Goal: Task Accomplishment & Management: Use online tool/utility

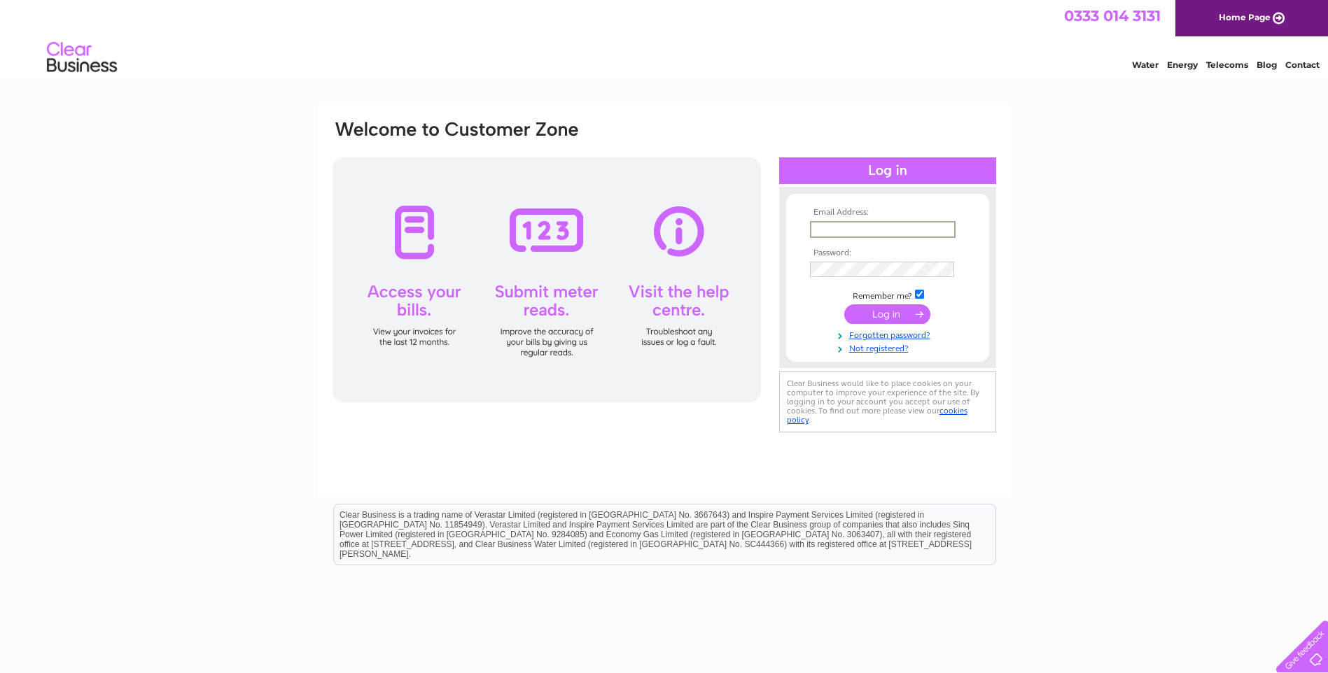
click at [784, 202] on div "Email Address: Password:" at bounding box center [887, 277] width 217 height 153
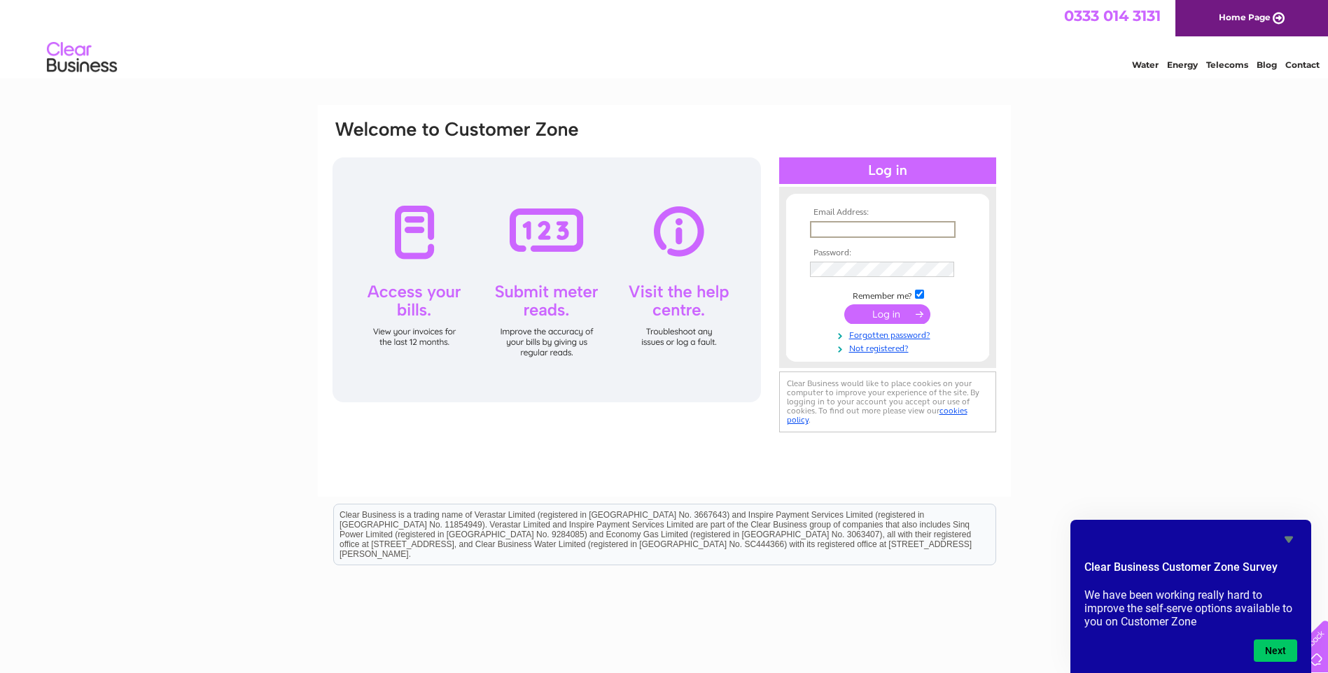
click at [838, 225] on input "text" at bounding box center [883, 229] width 146 height 17
type input "owenstreat@gmail.com"
click at [877, 310] on input "submit" at bounding box center [887, 313] width 86 height 20
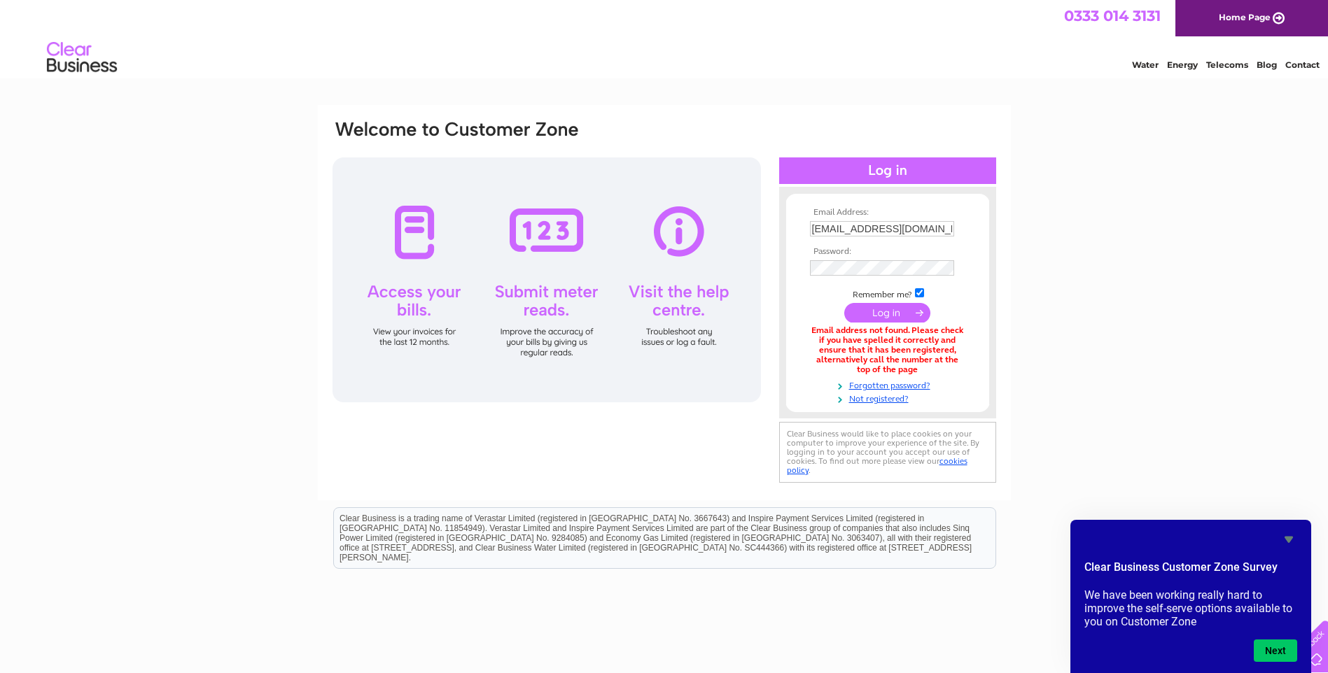
click at [929, 225] on input "owenstreat@gmail.com" at bounding box center [882, 228] width 144 height 15
type input "o"
type input "sorenali1991@hotmail.com"
click at [868, 304] on input "submit" at bounding box center [887, 313] width 86 height 20
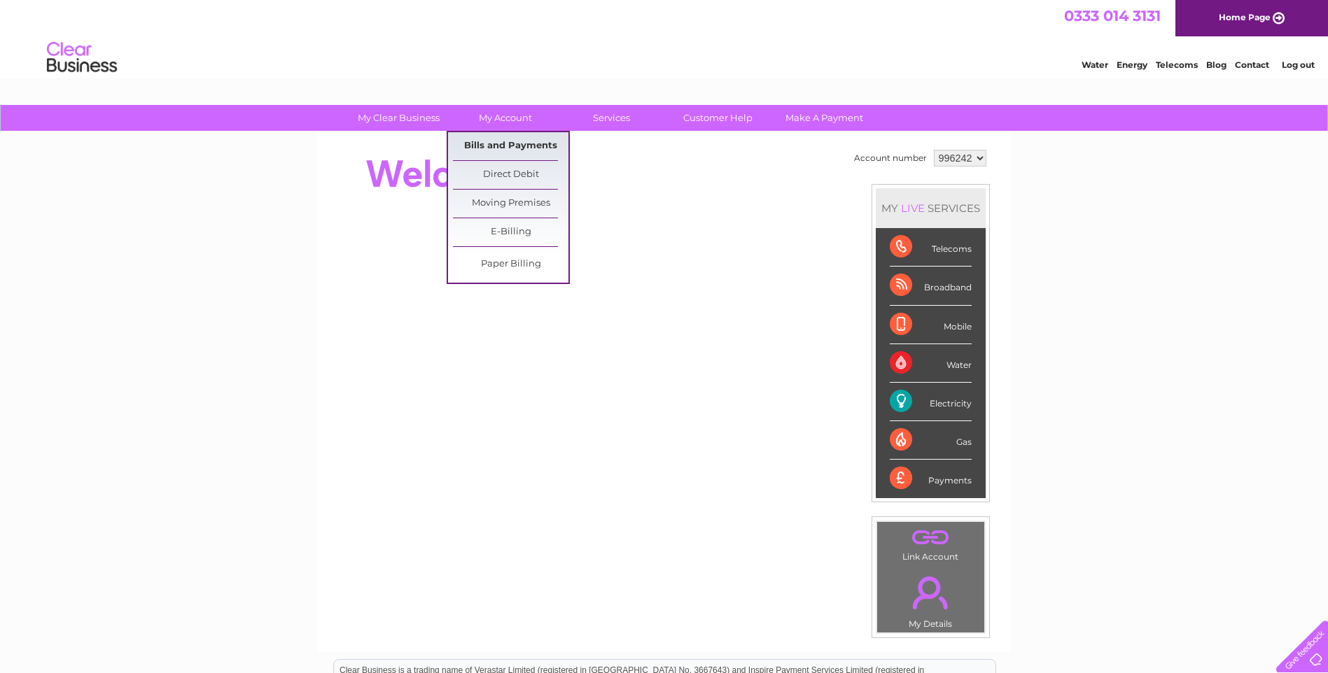
click at [507, 142] on link "Bills and Payments" at bounding box center [510, 146] width 115 height 28
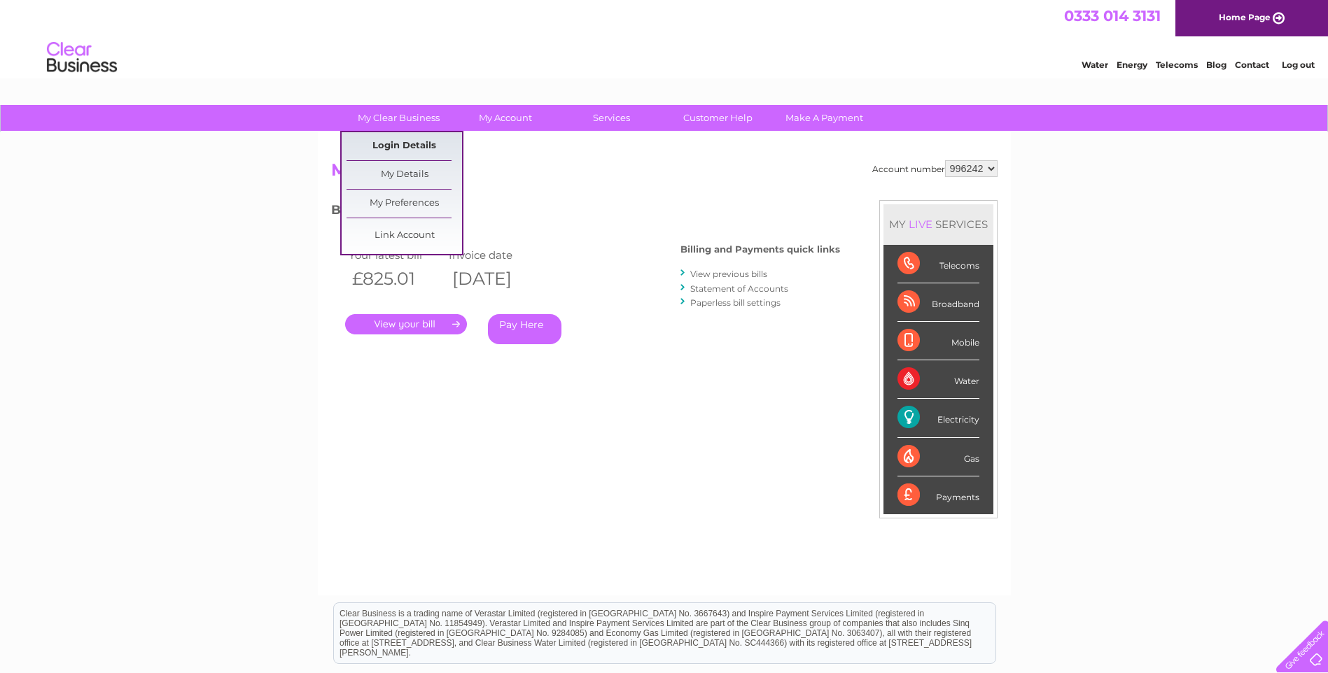
click at [409, 141] on link "Login Details" at bounding box center [403, 146] width 115 height 28
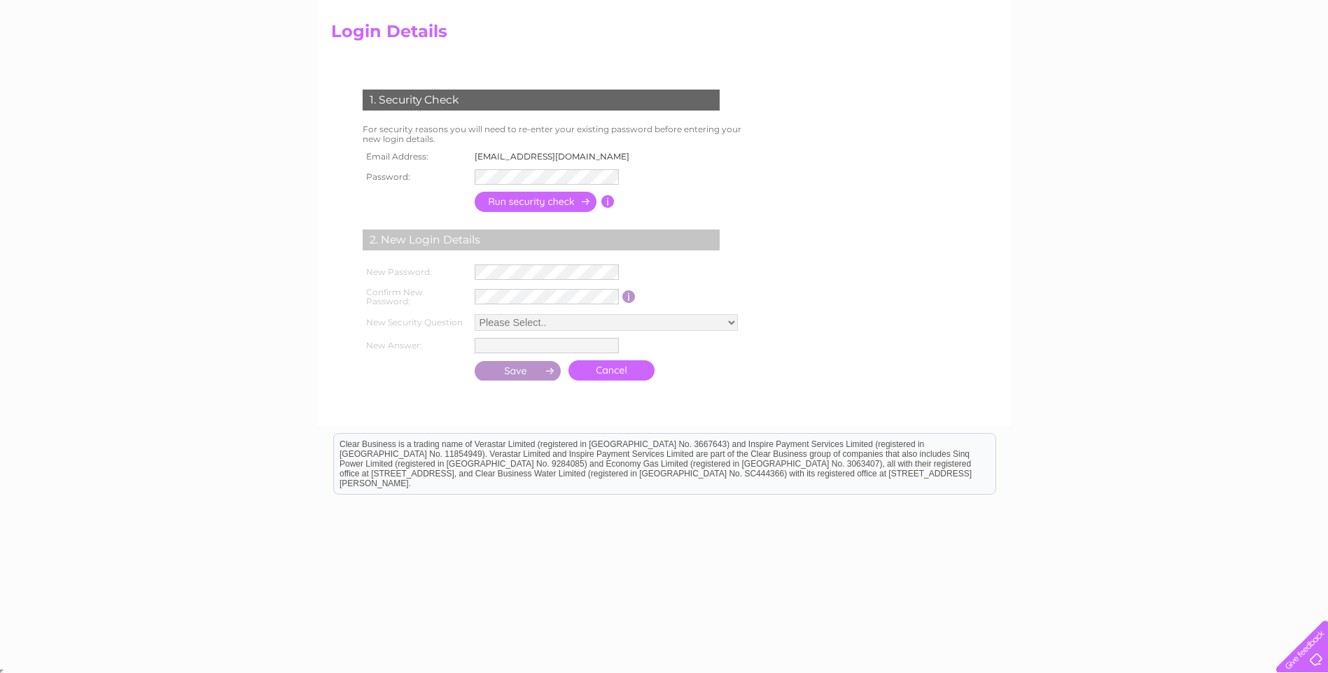
scroll to position [140, 0]
click at [534, 203] on input "button" at bounding box center [536, 200] width 123 height 20
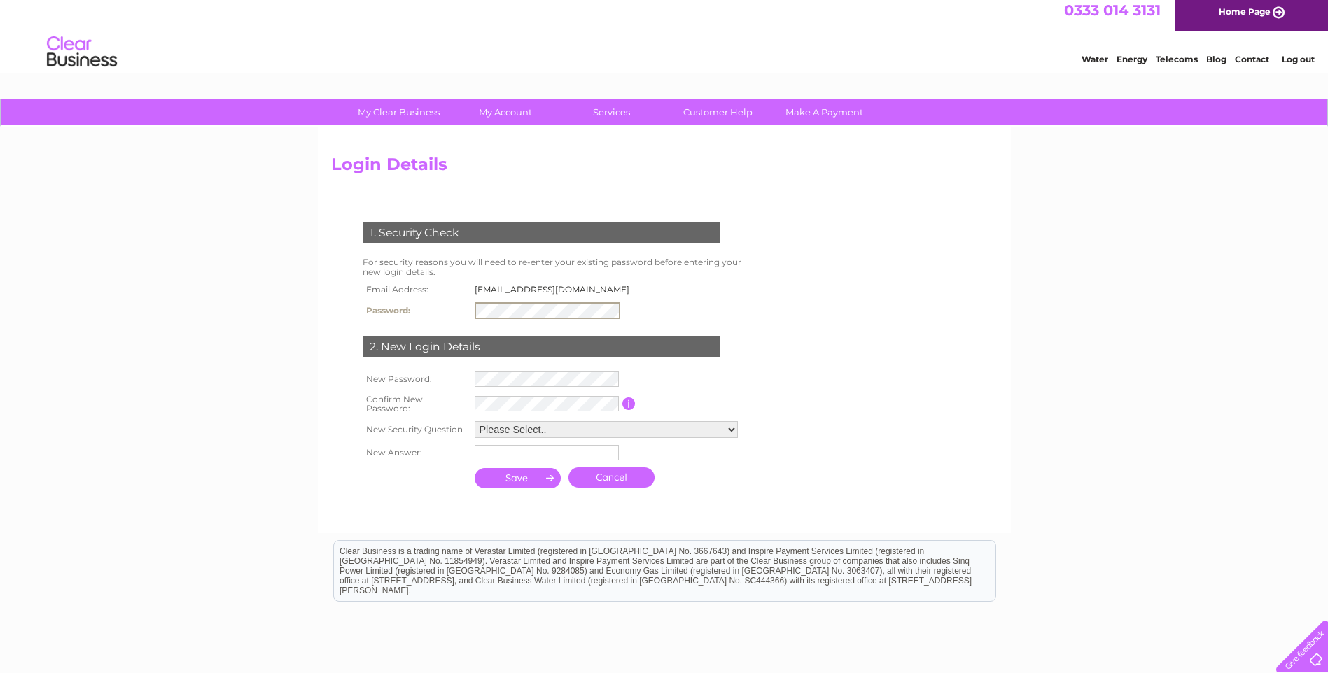
scroll to position [0, 0]
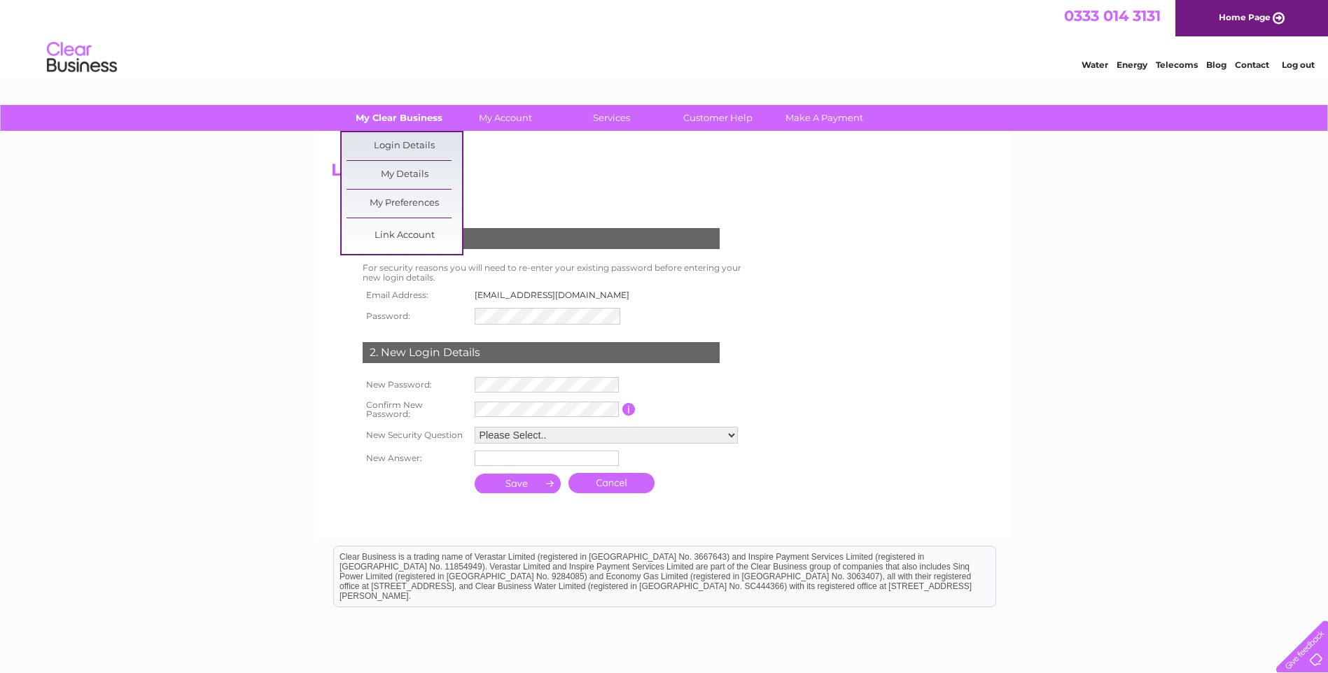
click at [407, 119] on link "My Clear Business" at bounding box center [398, 118] width 115 height 26
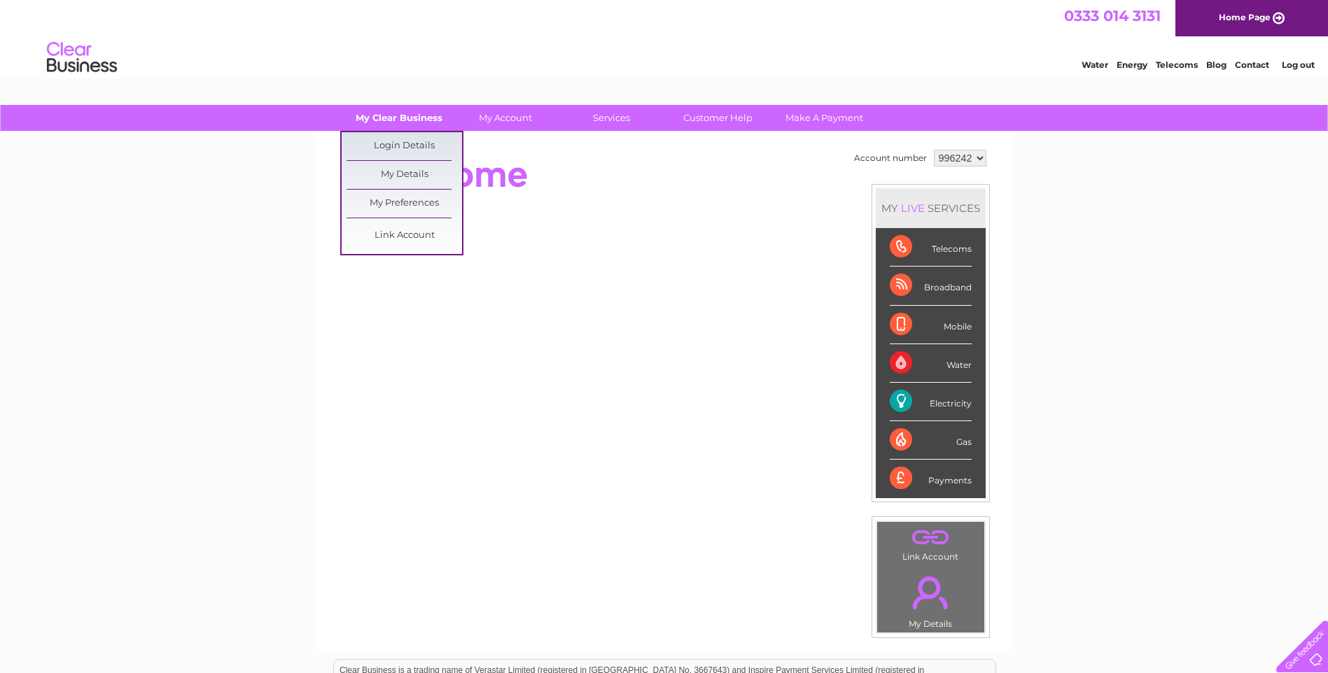
click at [404, 117] on link "My Clear Business" at bounding box center [398, 118] width 115 height 26
click at [406, 179] on link "My Details" at bounding box center [403, 175] width 115 height 28
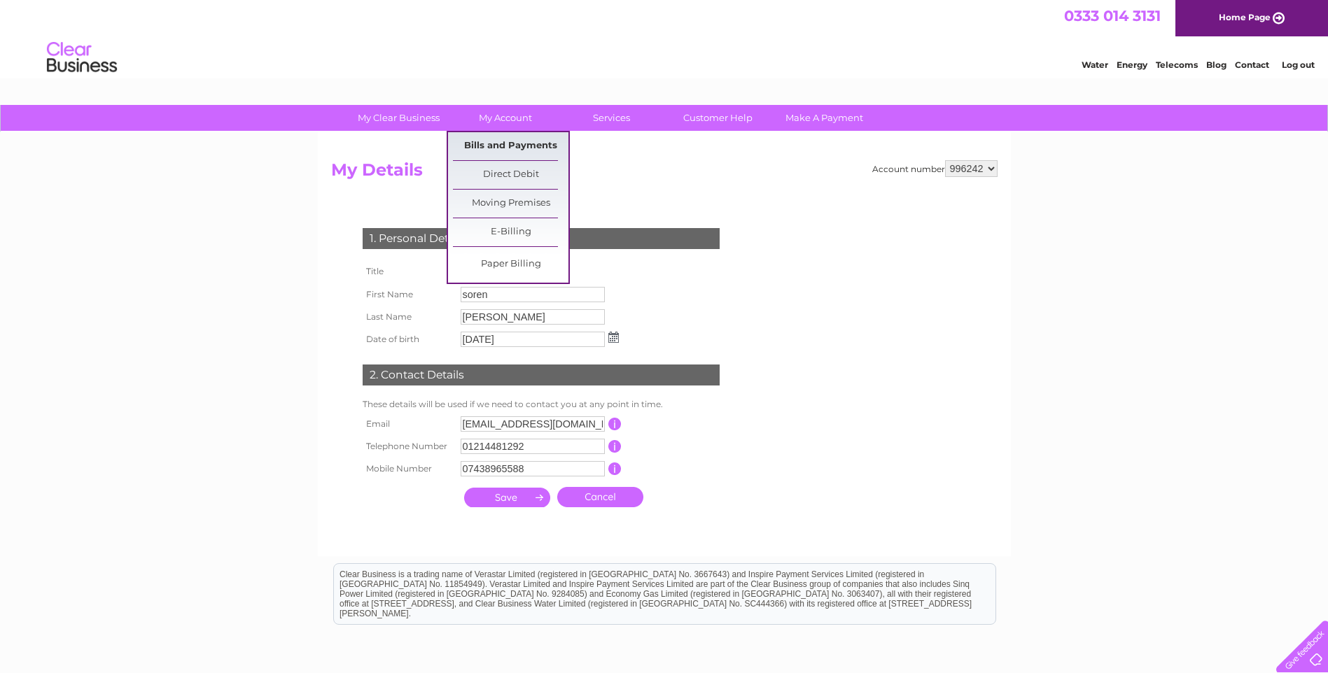
click at [517, 139] on link "Bills and Payments" at bounding box center [510, 146] width 115 height 28
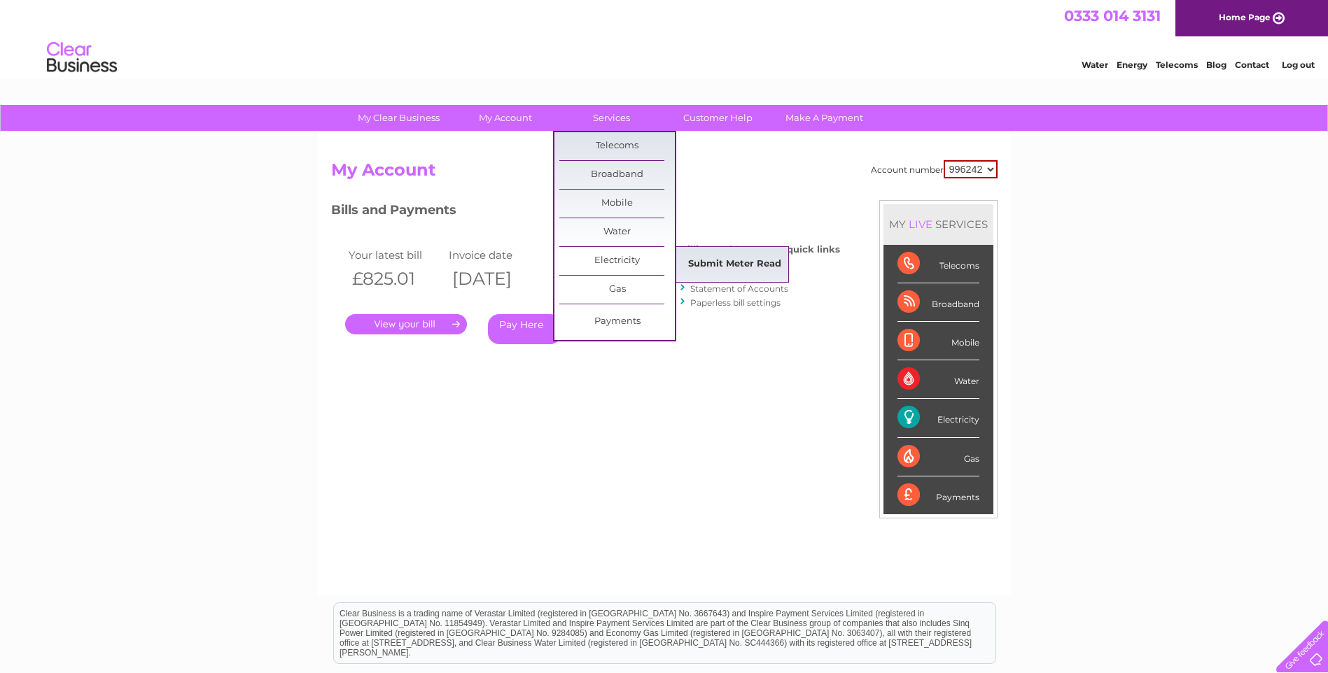
click at [741, 252] on link "Submit Meter Read" at bounding box center [734, 265] width 115 height 28
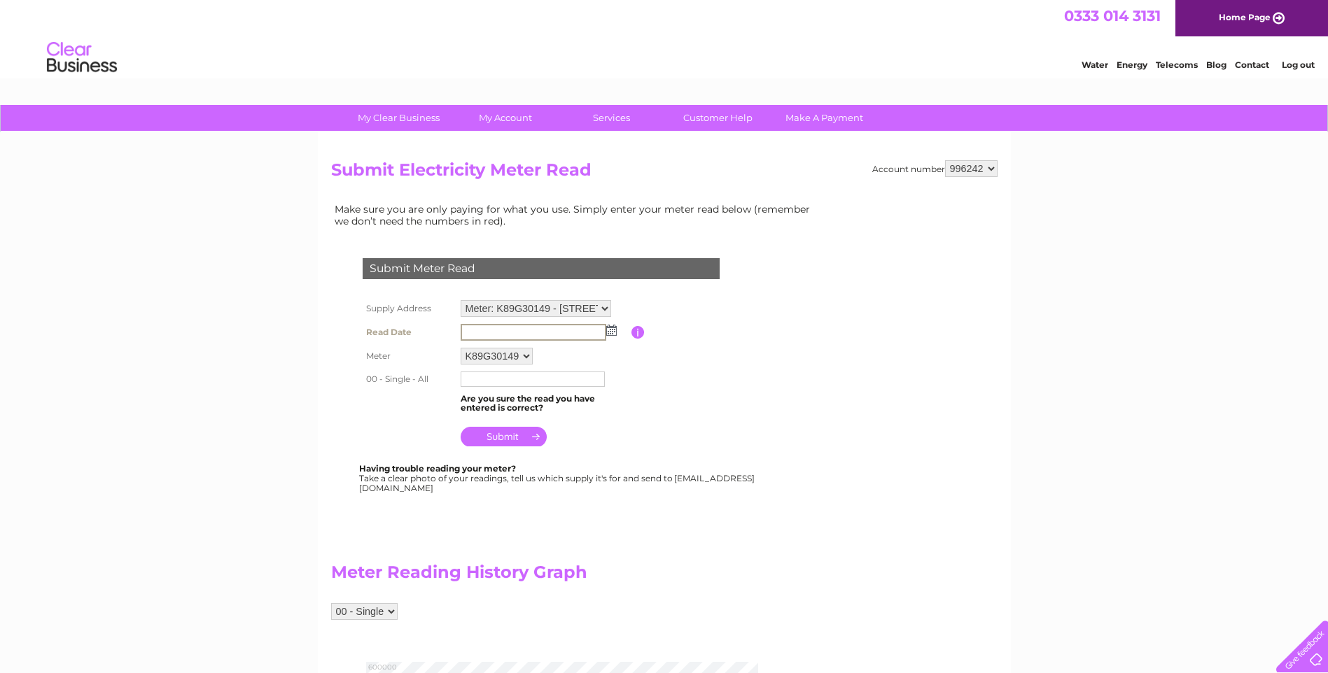
click at [488, 332] on input "text" at bounding box center [534, 332] width 146 height 17
click at [613, 328] on img at bounding box center [610, 329] width 10 height 11
click at [549, 393] on link "1" at bounding box center [540, 391] width 22 height 14
type input "[DATE]"
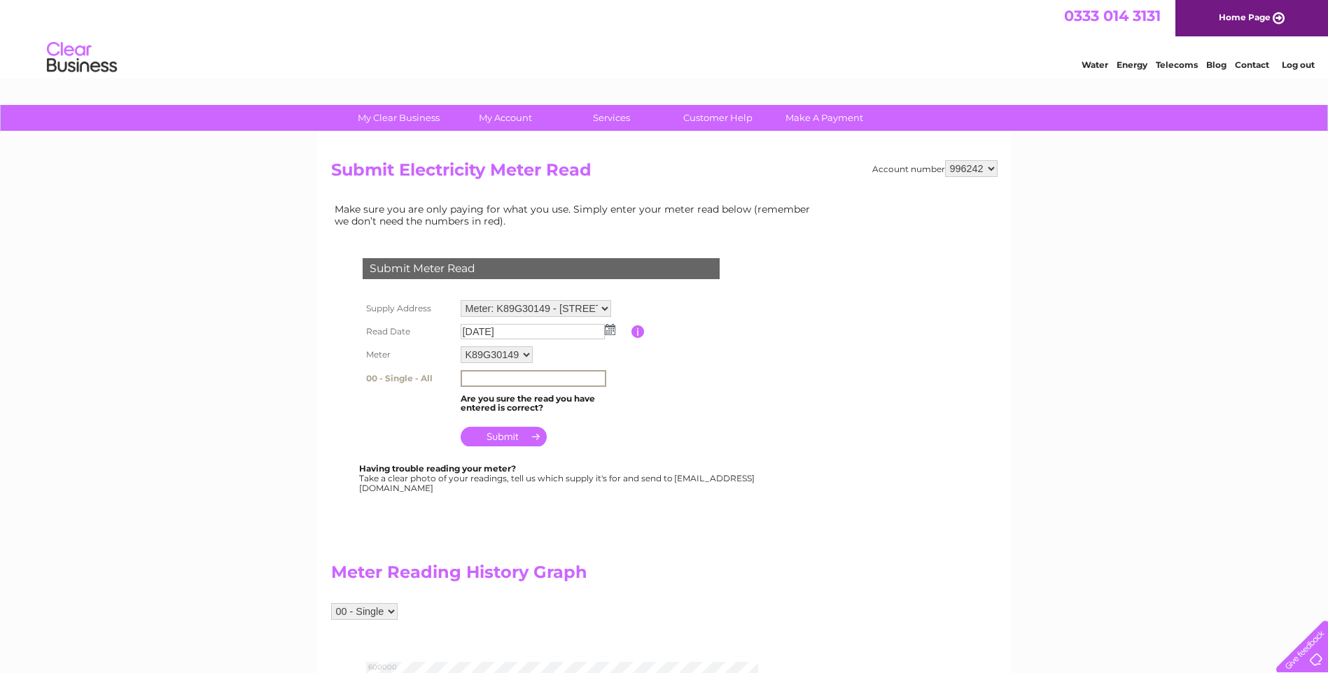
click at [530, 378] on input "text" at bounding box center [534, 378] width 146 height 17
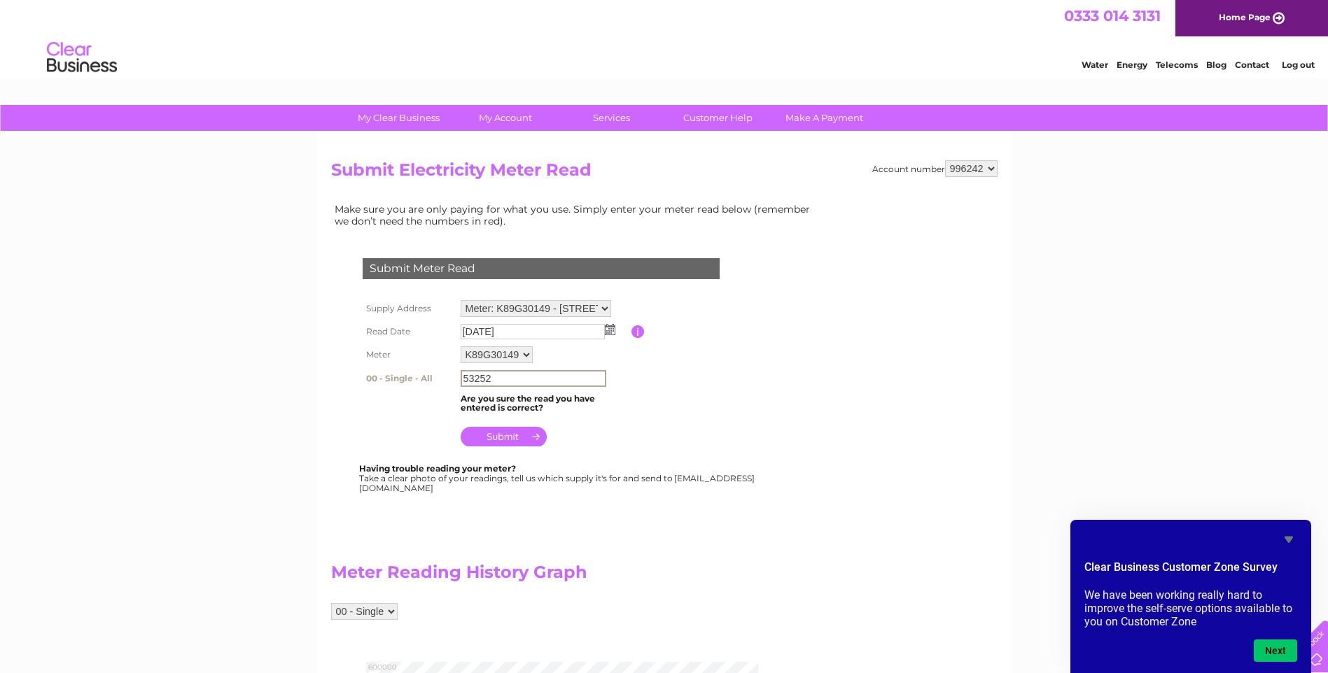
type input "53252"
click at [528, 442] on input "submit" at bounding box center [504, 437] width 86 height 20
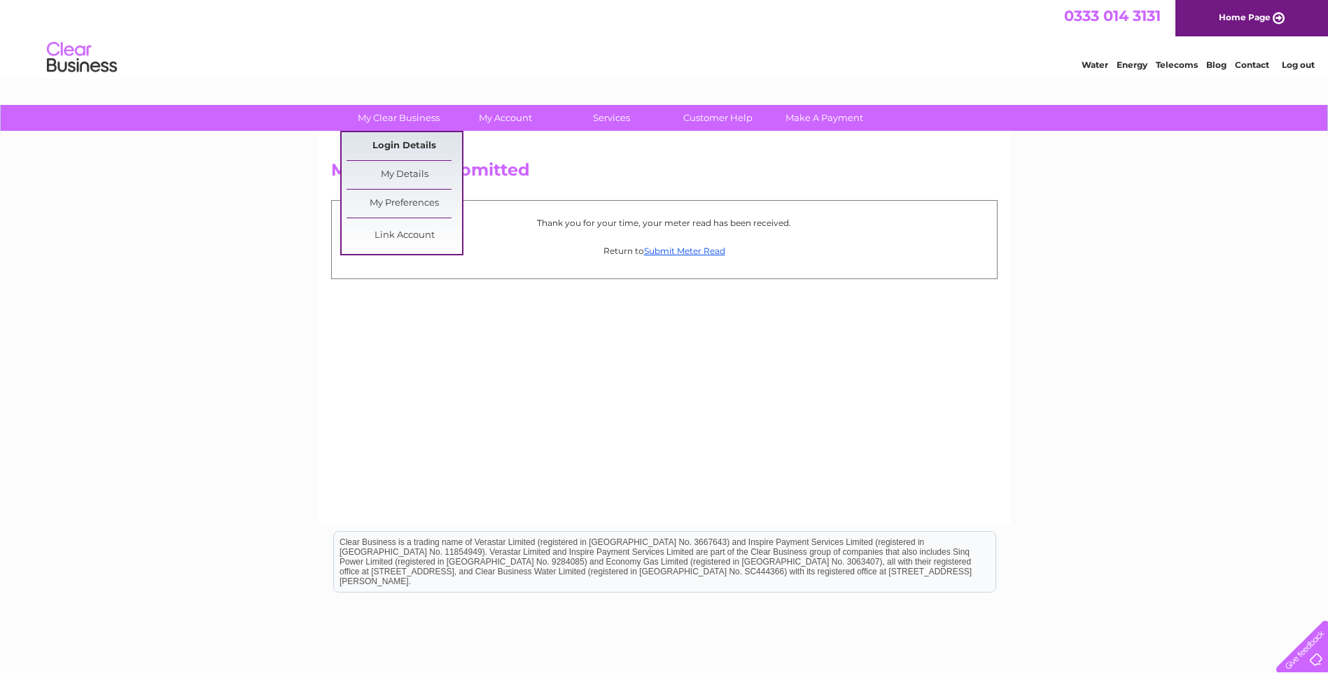
click at [401, 141] on link "Login Details" at bounding box center [403, 146] width 115 height 28
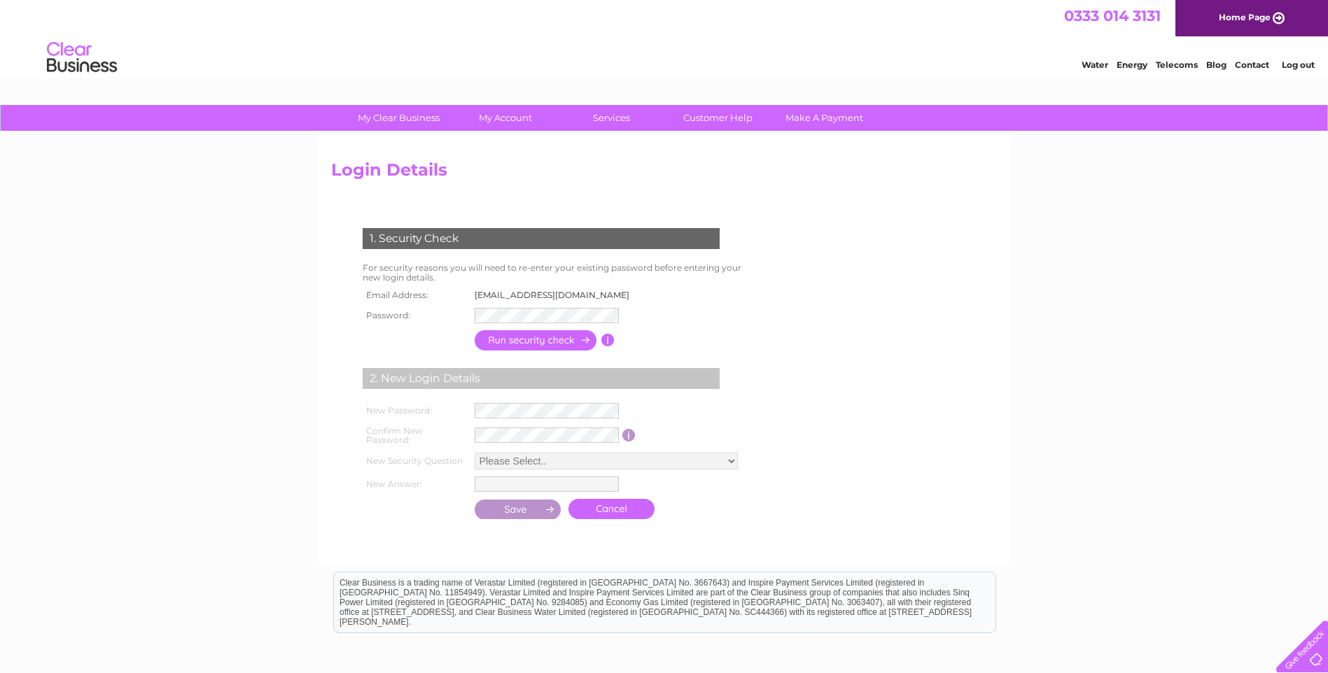
click at [563, 292] on td "sorenali1991@hotmail.com" at bounding box center [556, 295] width 170 height 18
drag, startPoint x: 563, startPoint y: 292, endPoint x: 594, endPoint y: 290, distance: 30.9
click at [594, 290] on td "sorenali1991@hotmail.com" at bounding box center [556, 295] width 170 height 18
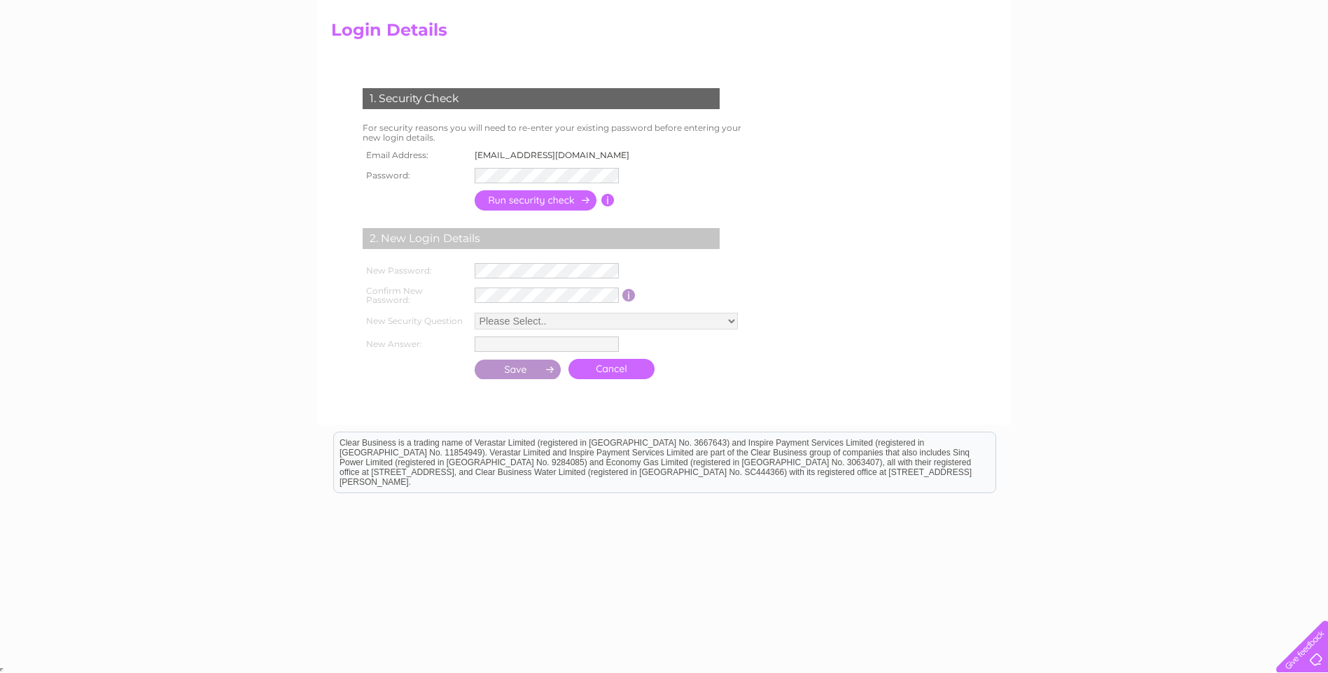
scroll to position [141, 0]
click at [463, 451] on div "Clear Business is a trading name of Verastar Limited (registered in [GEOGRAPHIC…" at bounding box center [664, 461] width 661 height 60
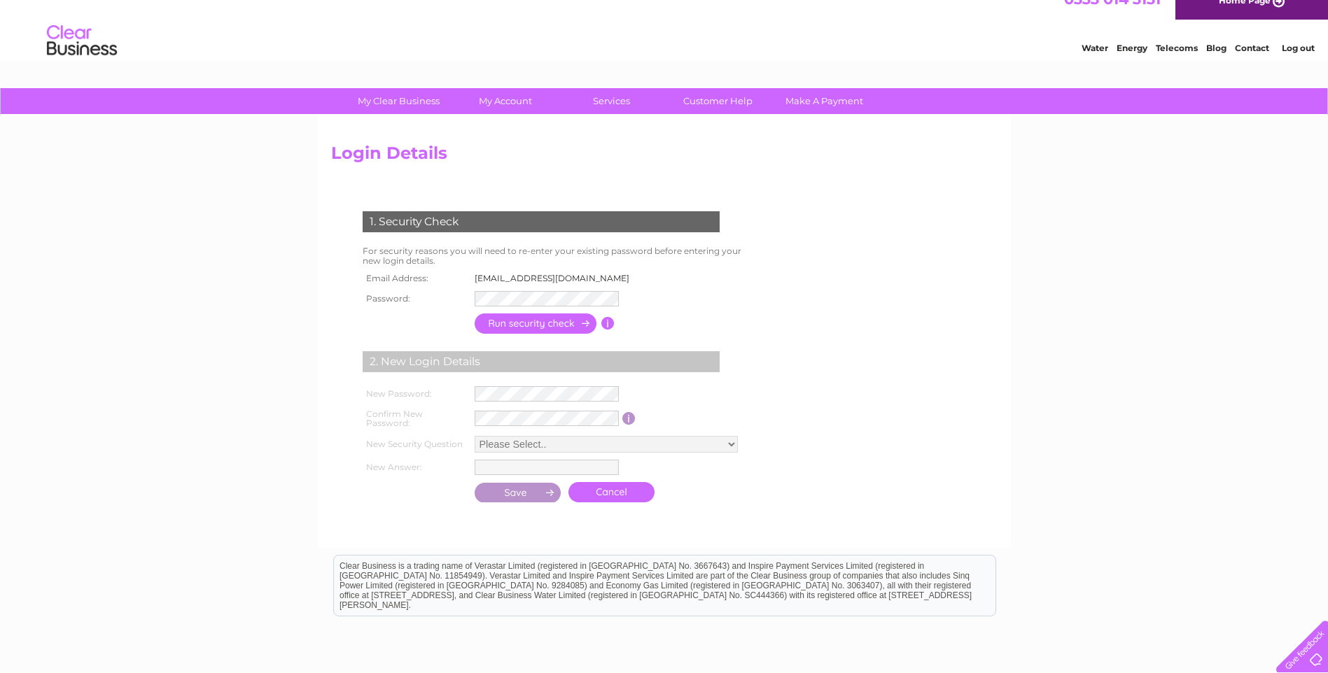
scroll to position [0, 0]
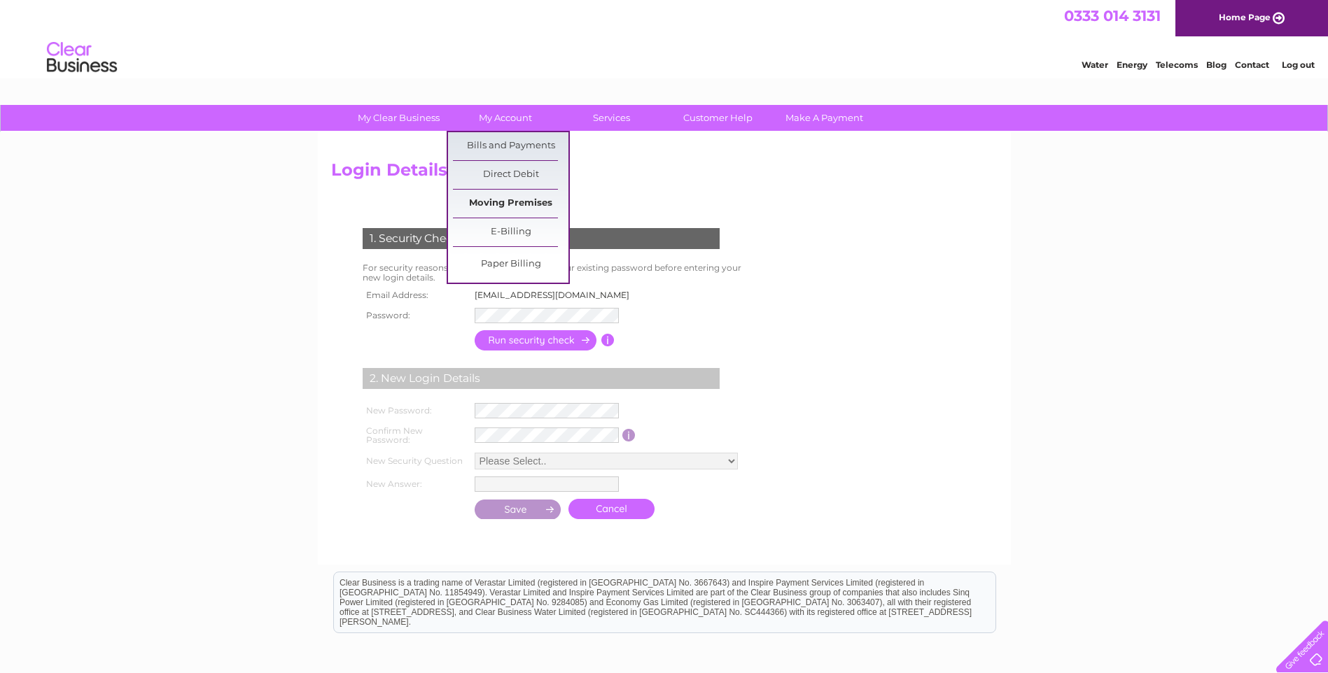
click at [501, 203] on link "Moving Premises" at bounding box center [510, 204] width 115 height 28
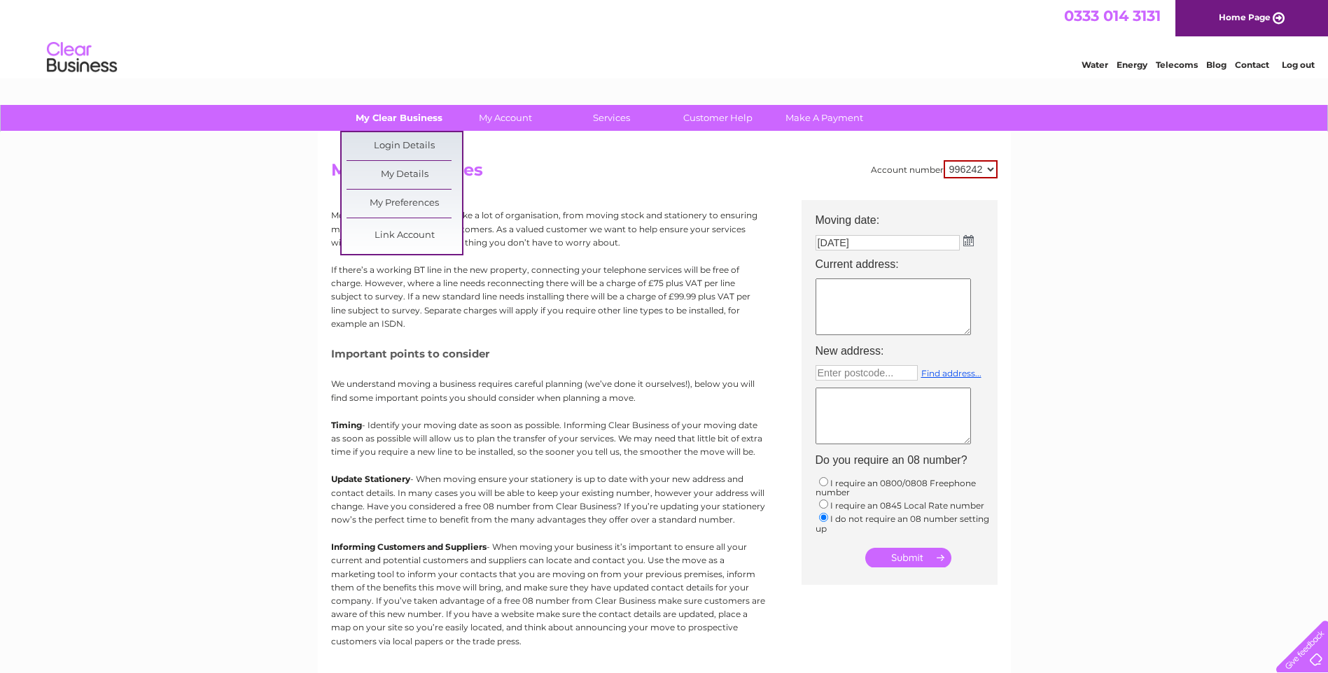
click at [388, 115] on link "My Clear Business" at bounding box center [398, 118] width 115 height 26
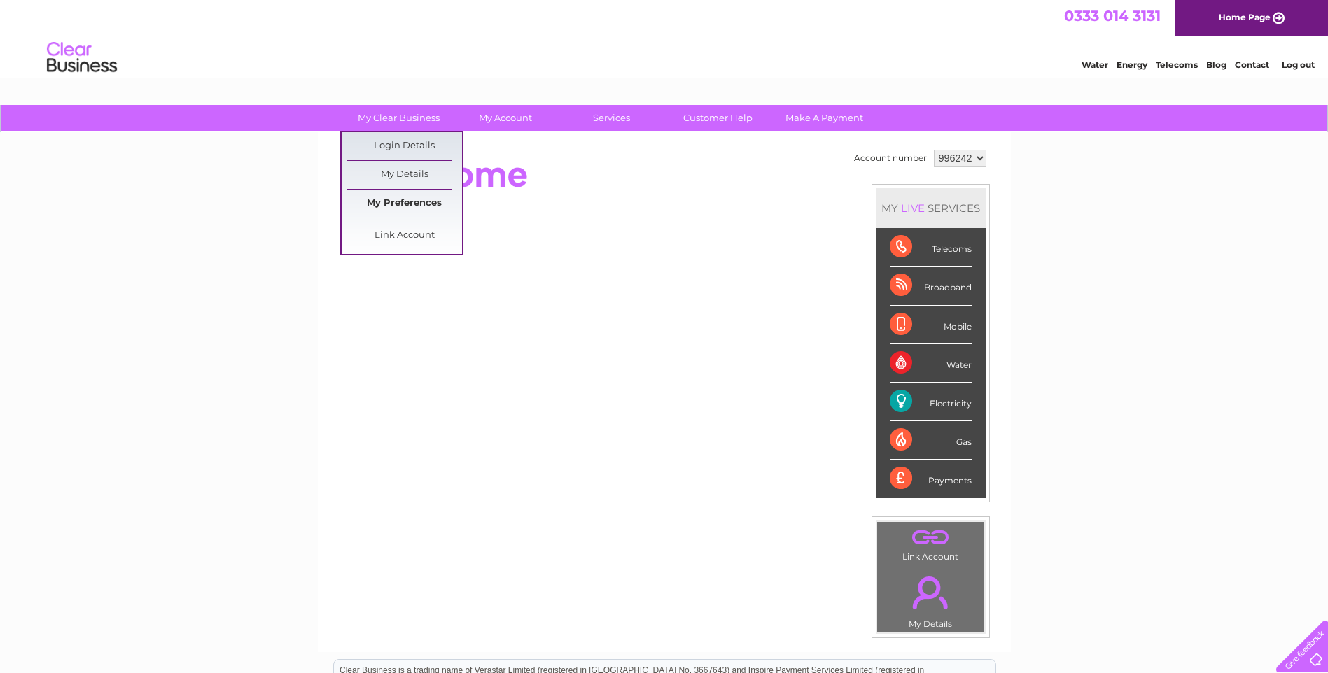
click at [388, 208] on link "My Preferences" at bounding box center [403, 204] width 115 height 28
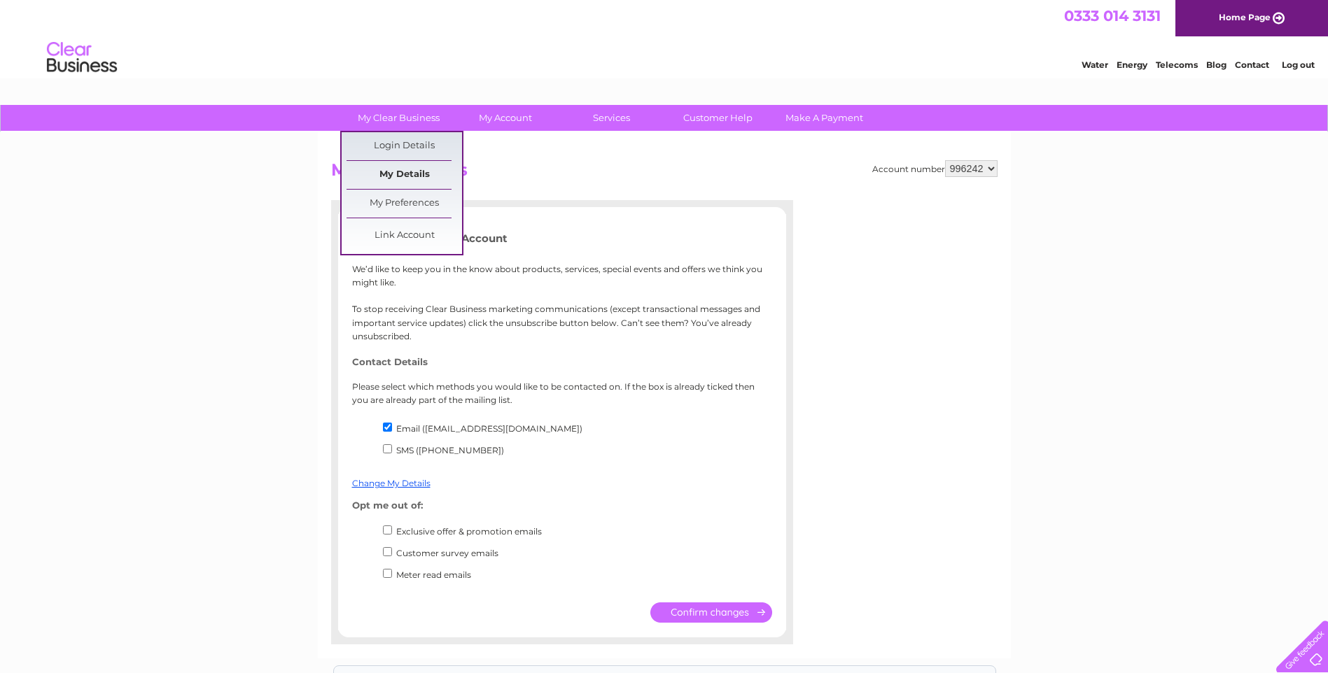
click at [414, 174] on link "My Details" at bounding box center [403, 175] width 115 height 28
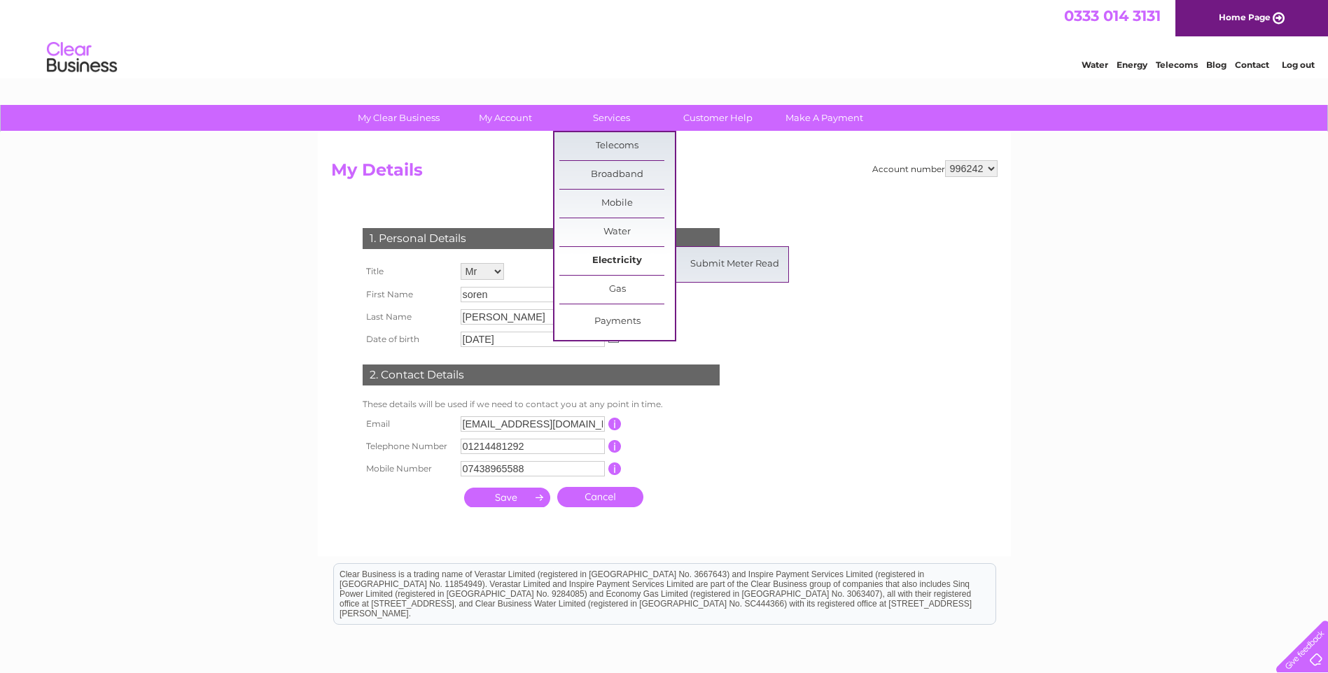
click at [622, 253] on link "Electricity" at bounding box center [616, 261] width 115 height 28
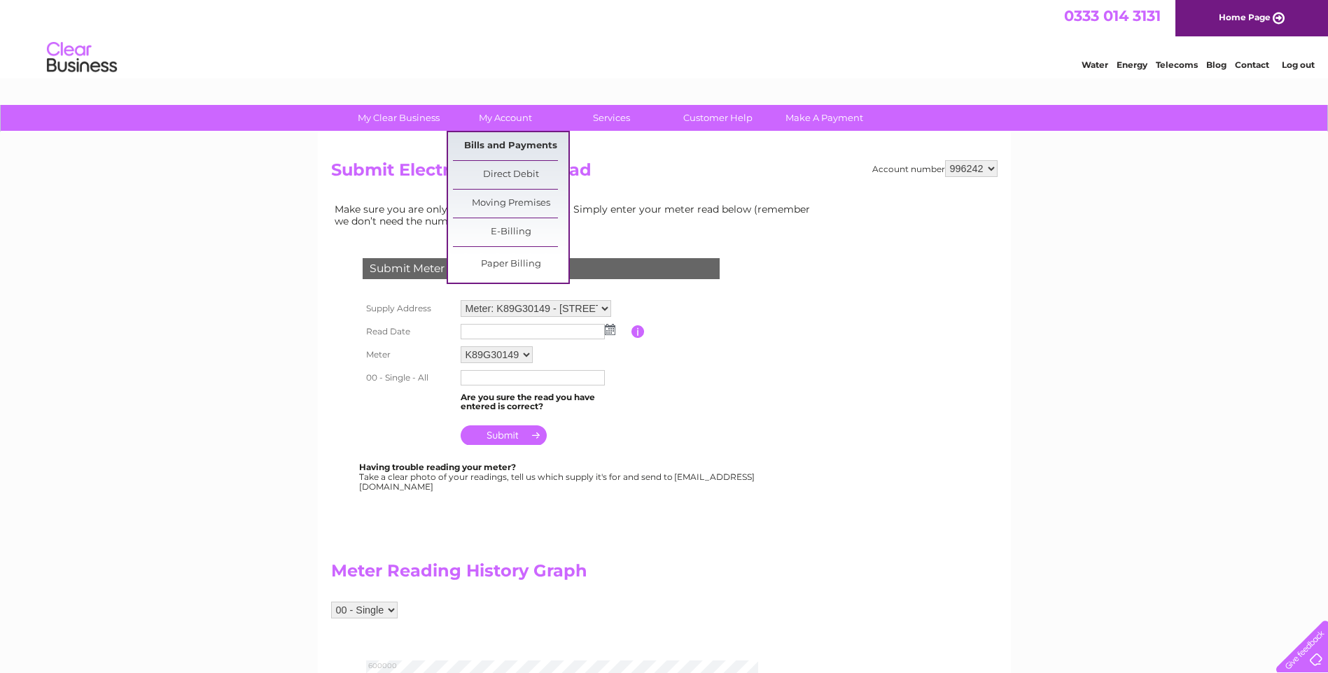
click at [507, 148] on link "Bills and Payments" at bounding box center [510, 146] width 115 height 28
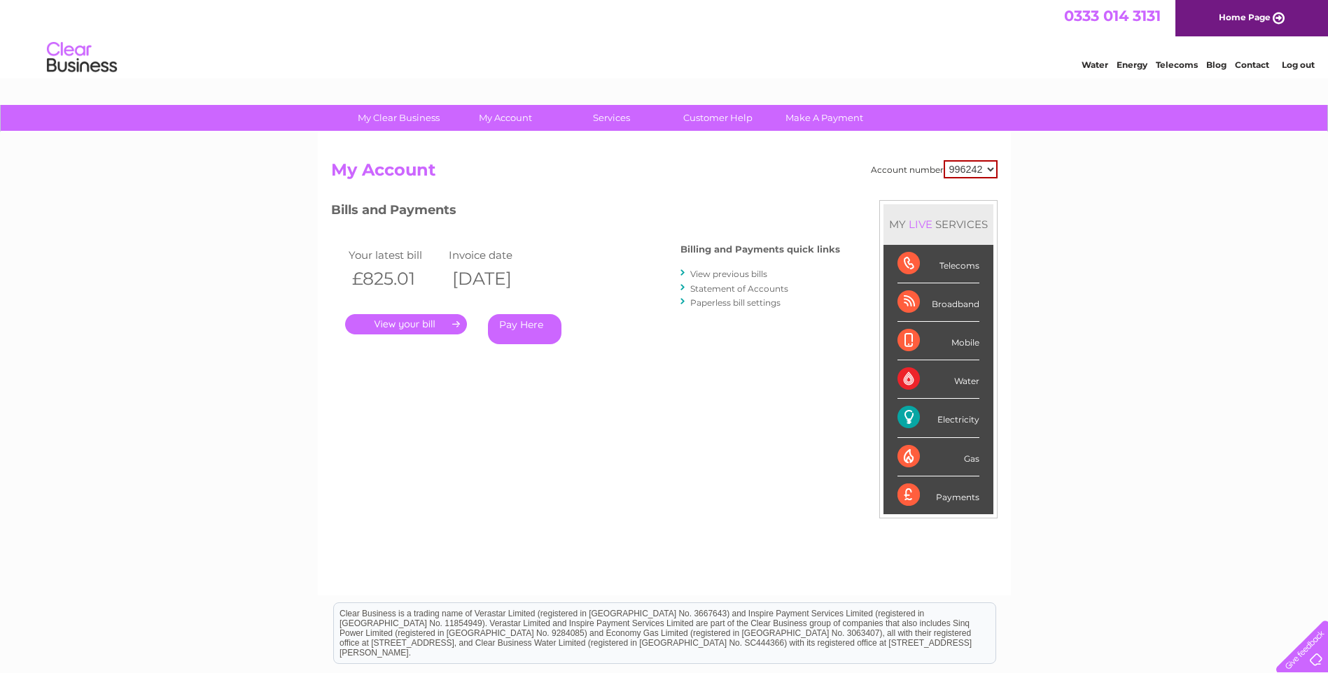
click at [435, 328] on link "." at bounding box center [406, 324] width 122 height 20
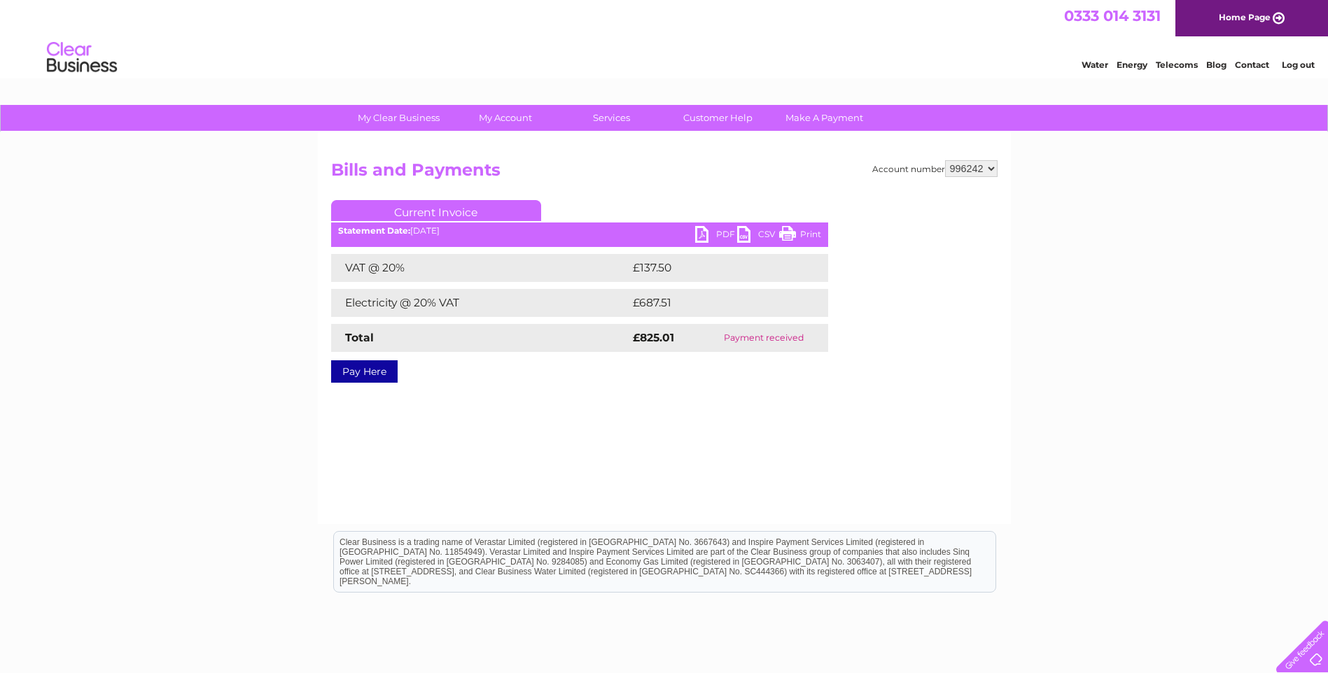
click at [724, 232] on link "PDF" at bounding box center [716, 236] width 42 height 20
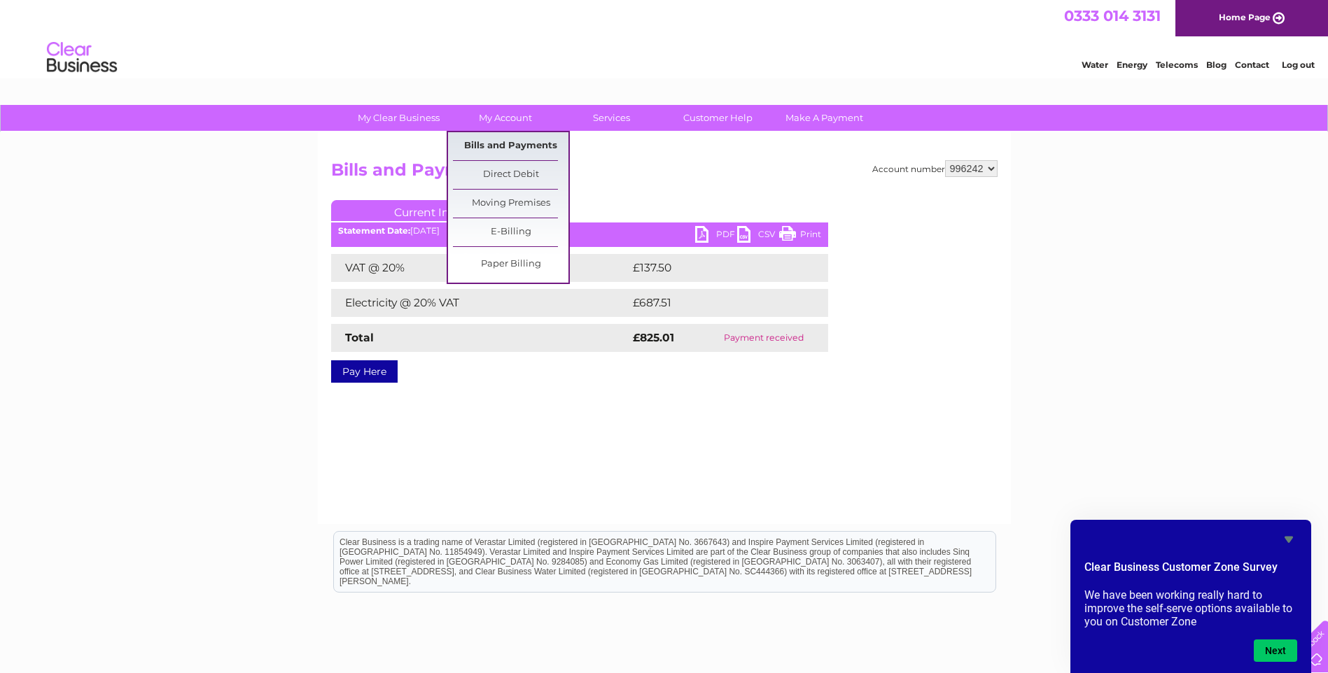
click at [504, 144] on link "Bills and Payments" at bounding box center [510, 146] width 115 height 28
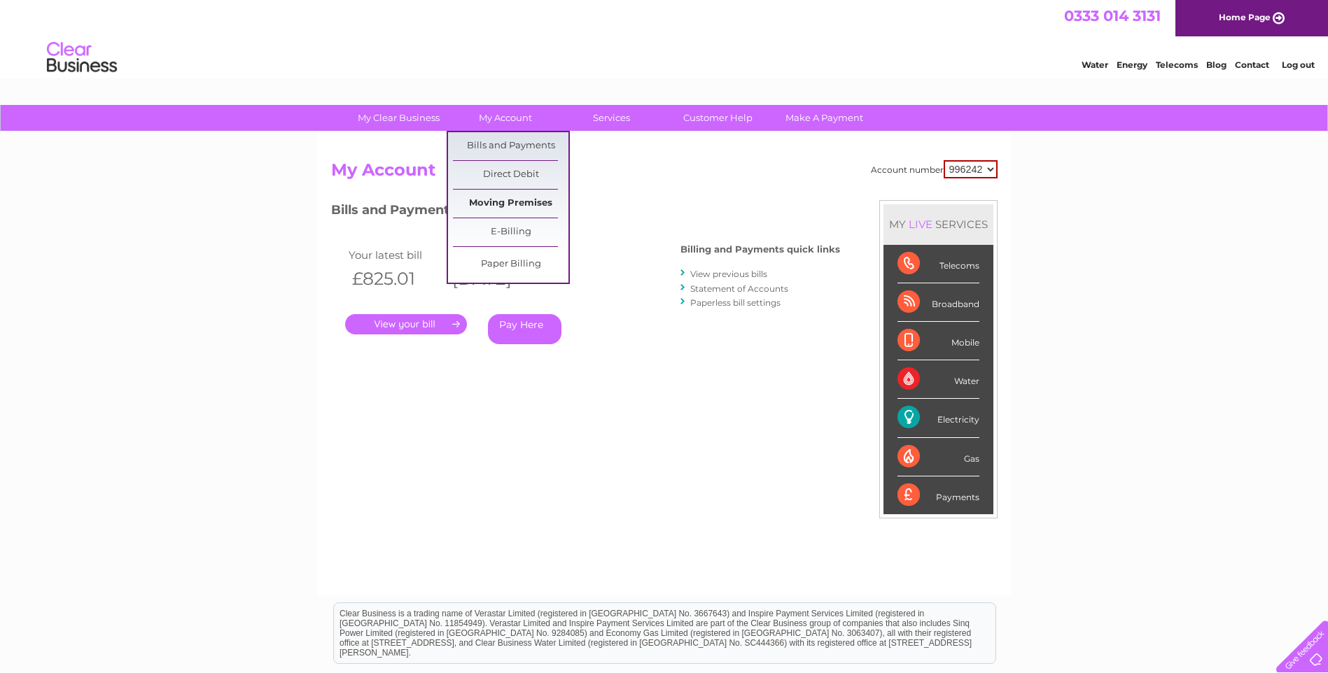
click at [519, 209] on link "Moving Premises" at bounding box center [510, 204] width 115 height 28
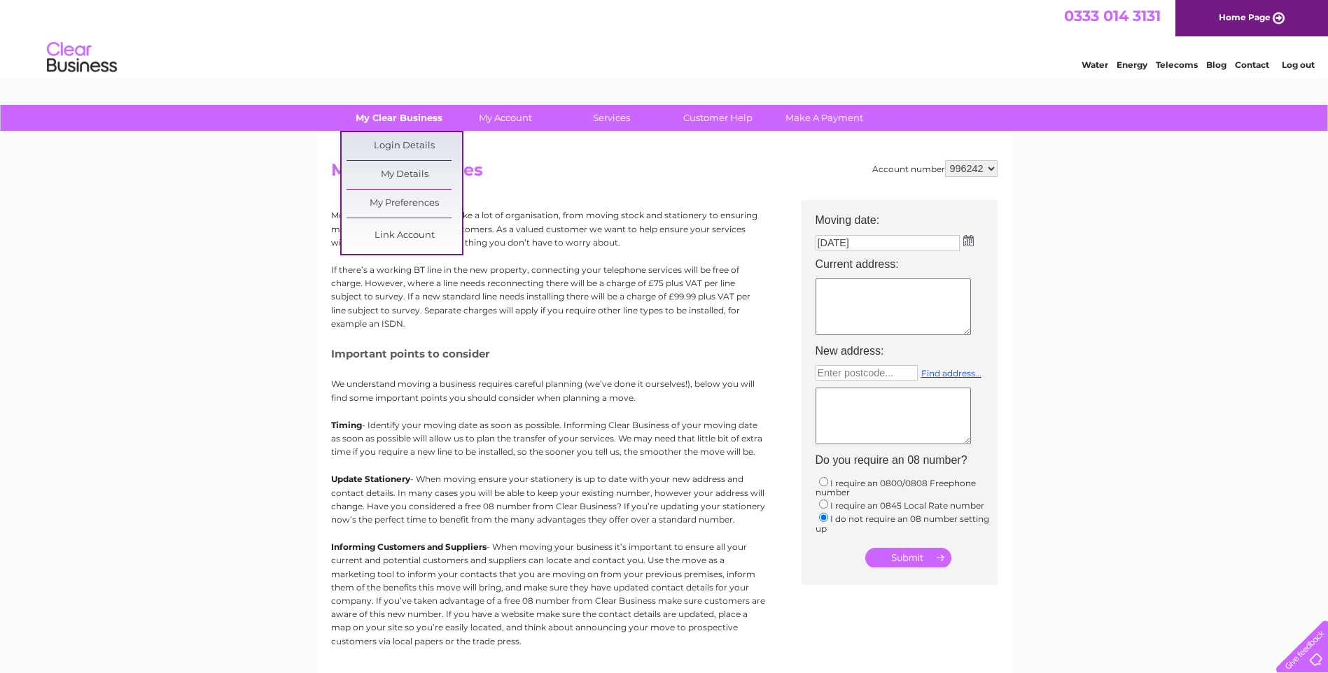
click at [386, 120] on link "My Clear Business" at bounding box center [398, 118] width 115 height 26
